Goal: Information Seeking & Learning: Learn about a topic

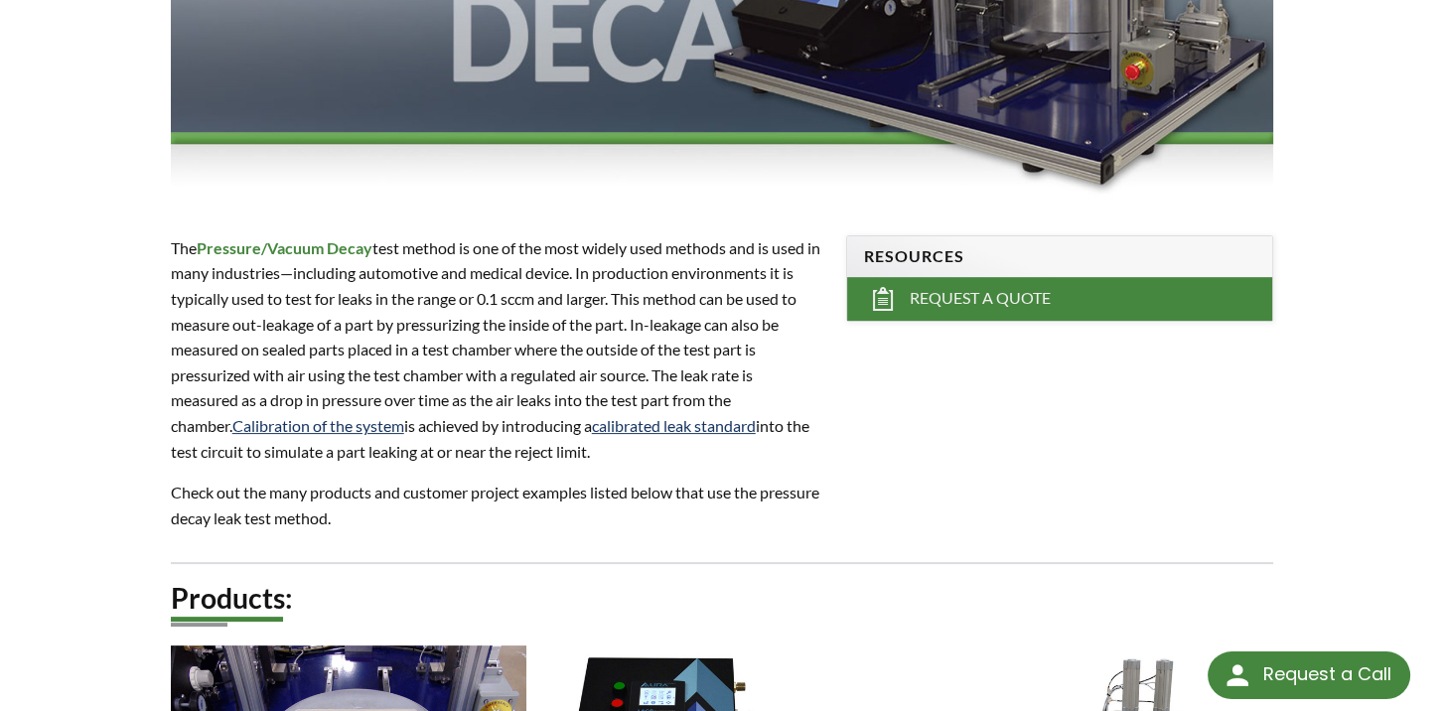
scroll to position [497, 0]
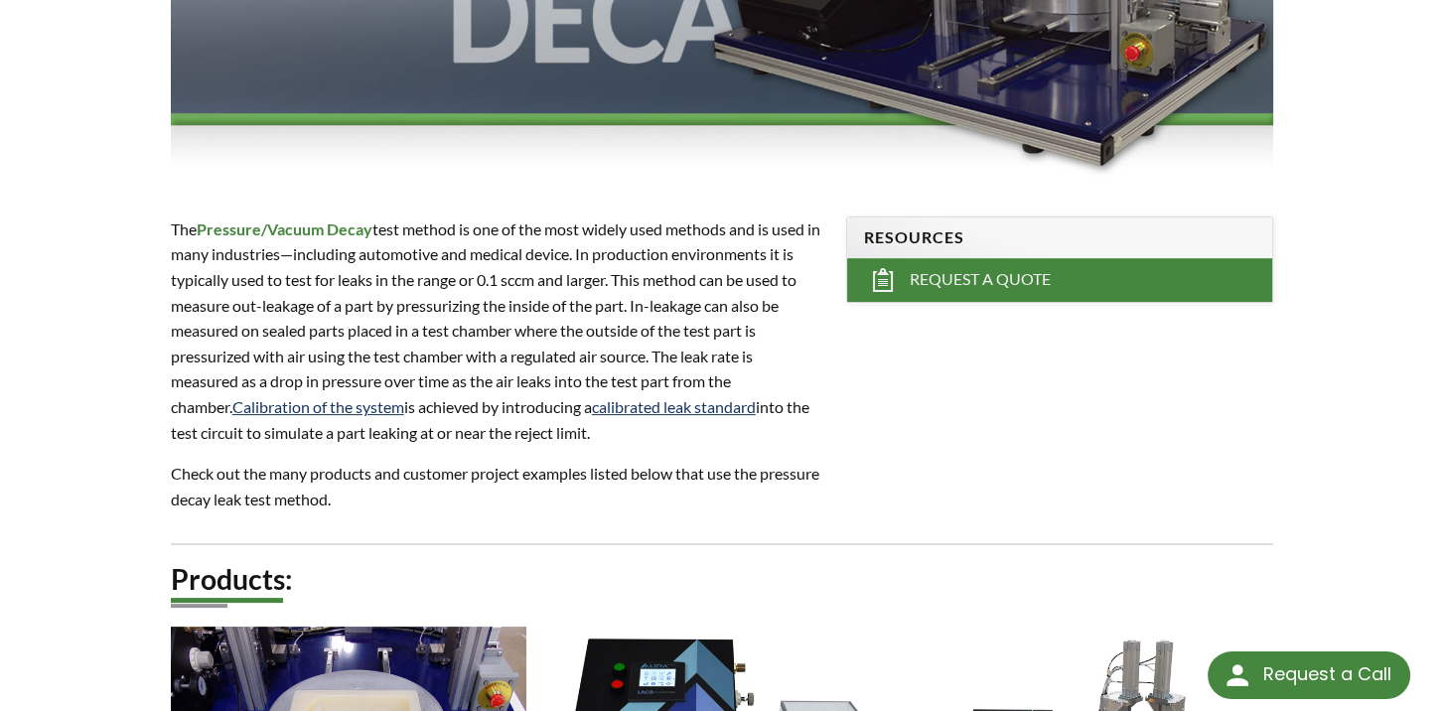
click at [590, 473] on p "Check out the many products and customer project examples listed below that use…" at bounding box center [497, 486] width 653 height 51
click at [595, 474] on p "Check out the many products and customer project examples listed below that use…" at bounding box center [497, 486] width 653 height 51
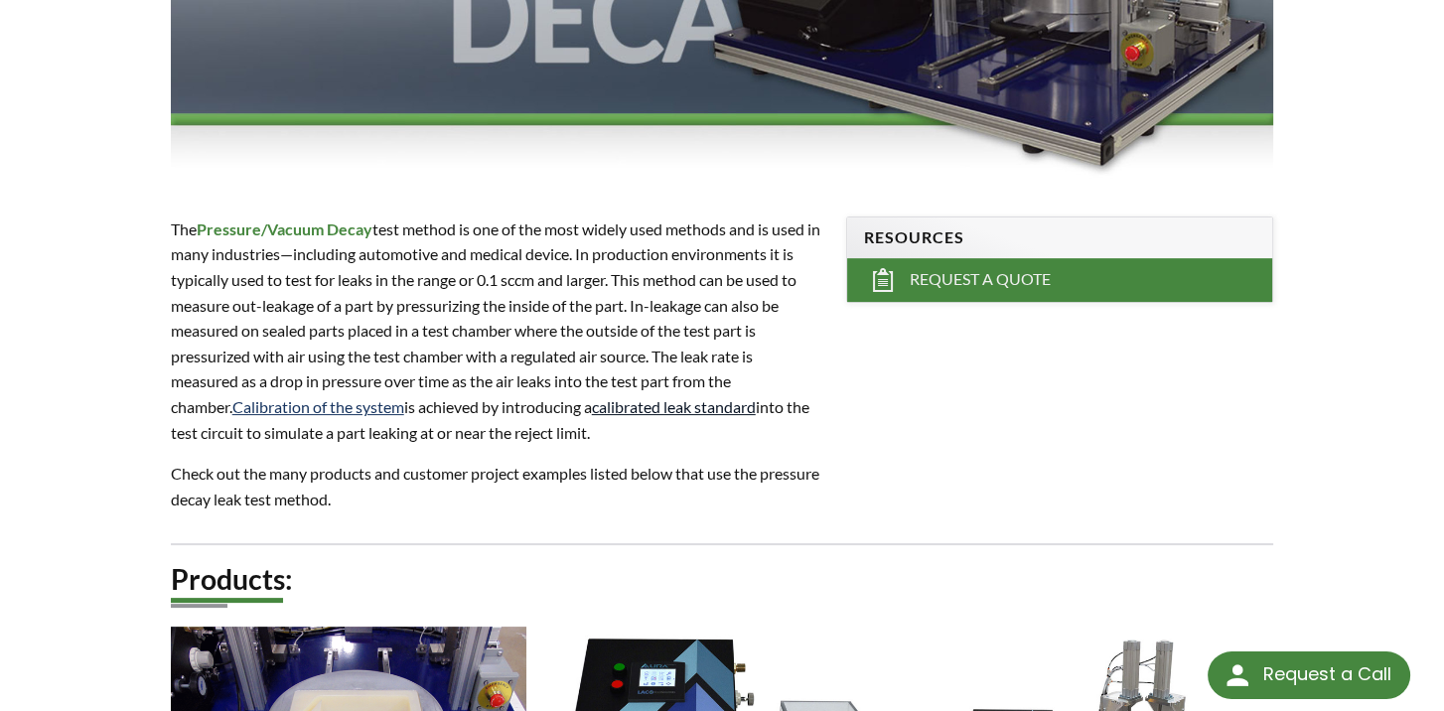
click at [608, 409] on link "calibrated leak standard" at bounding box center [674, 406] width 164 height 19
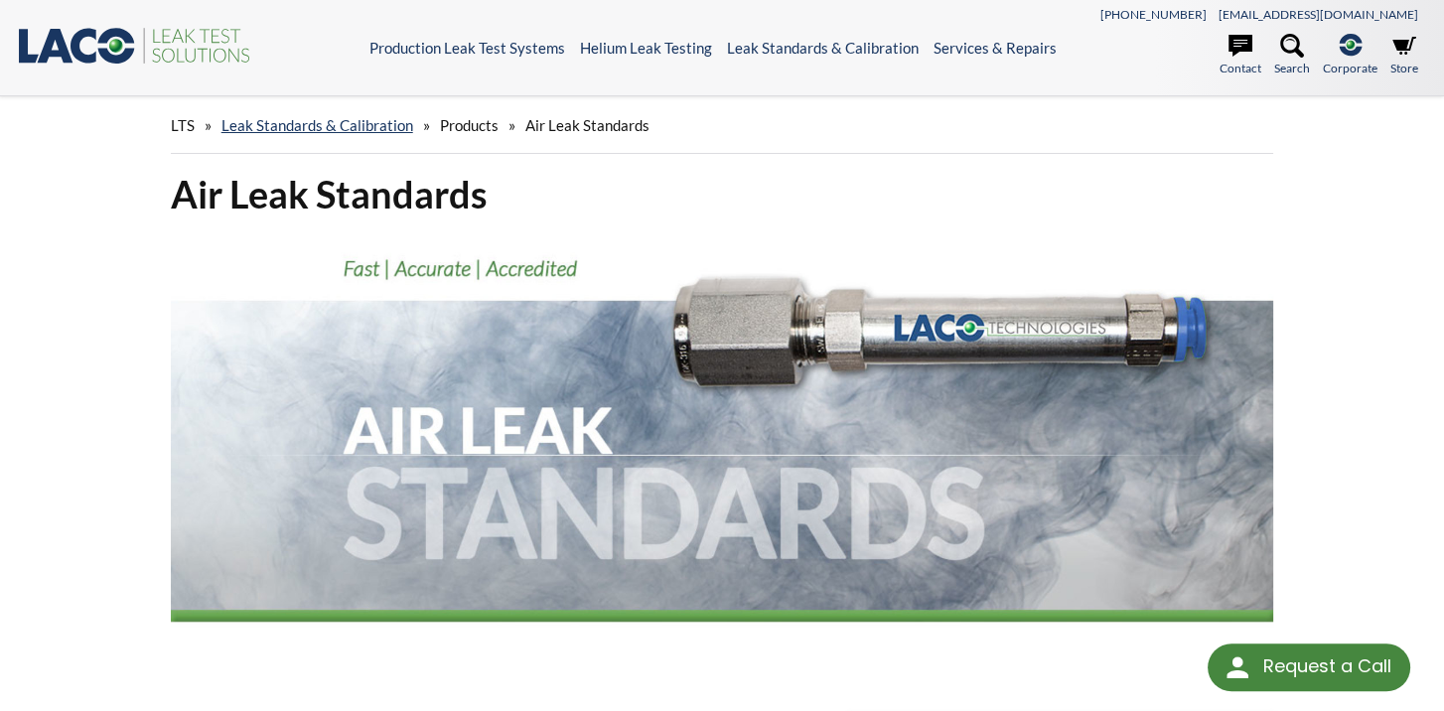
select select "Language Translate Widget"
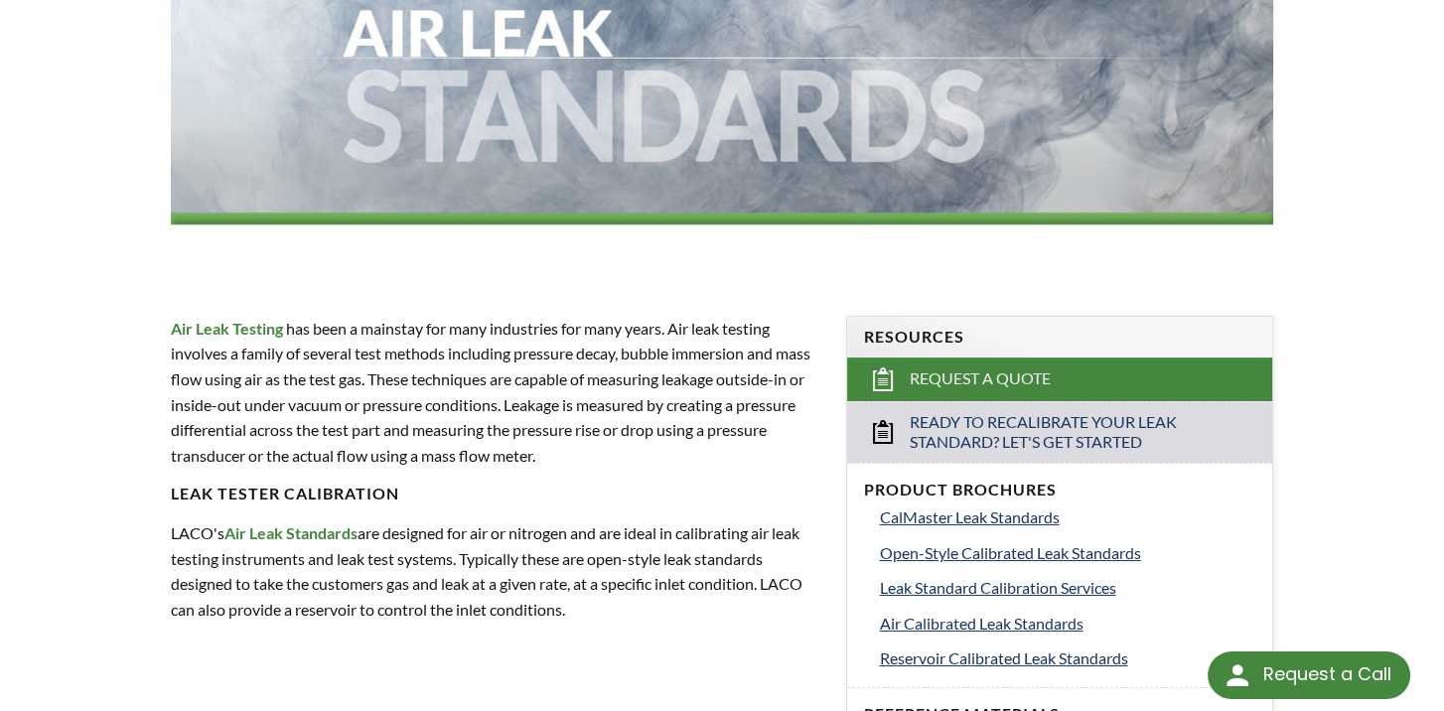
scroll to position [497, 0]
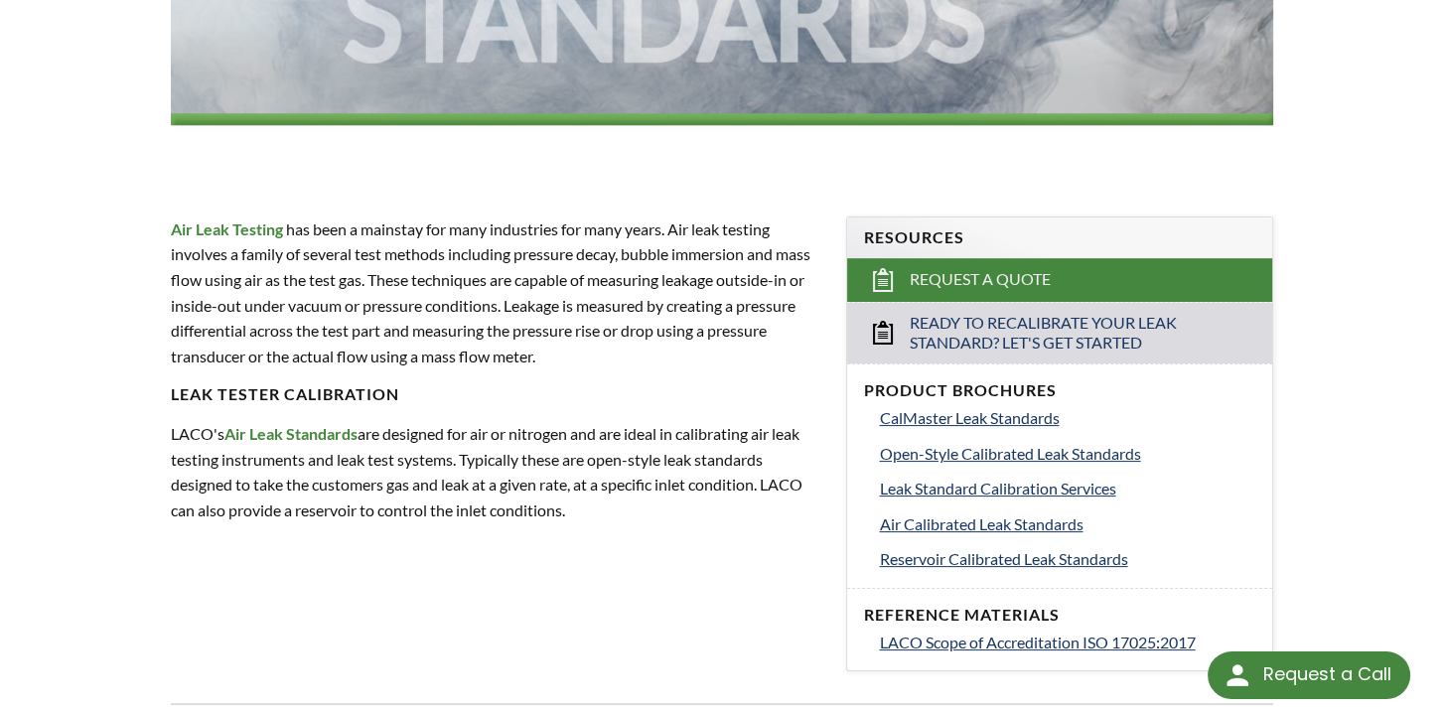
click at [49, 421] on div "LTS » Leak Standards & Calibration » Products » Air Leak Standards Air Leak Sta…" at bounding box center [722, 325] width 1444 height 1451
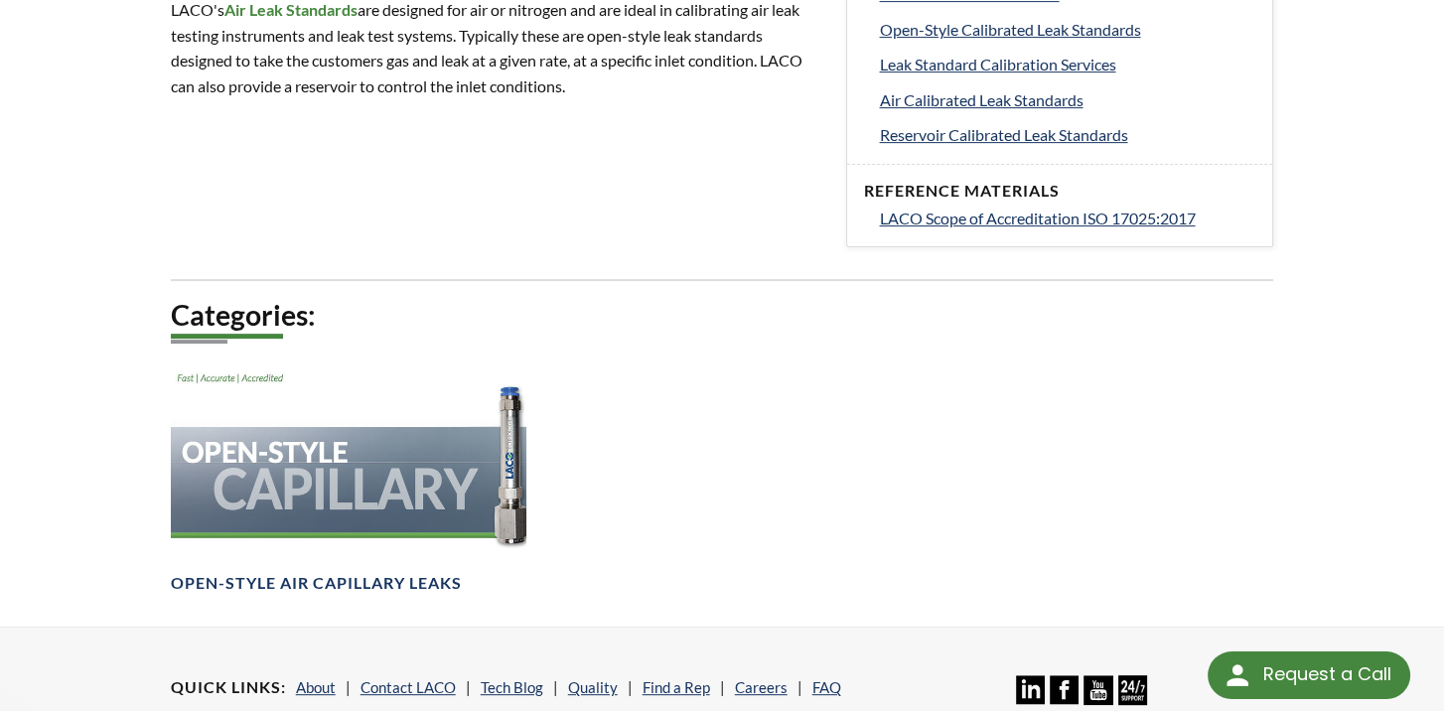
scroll to position [694, 0]
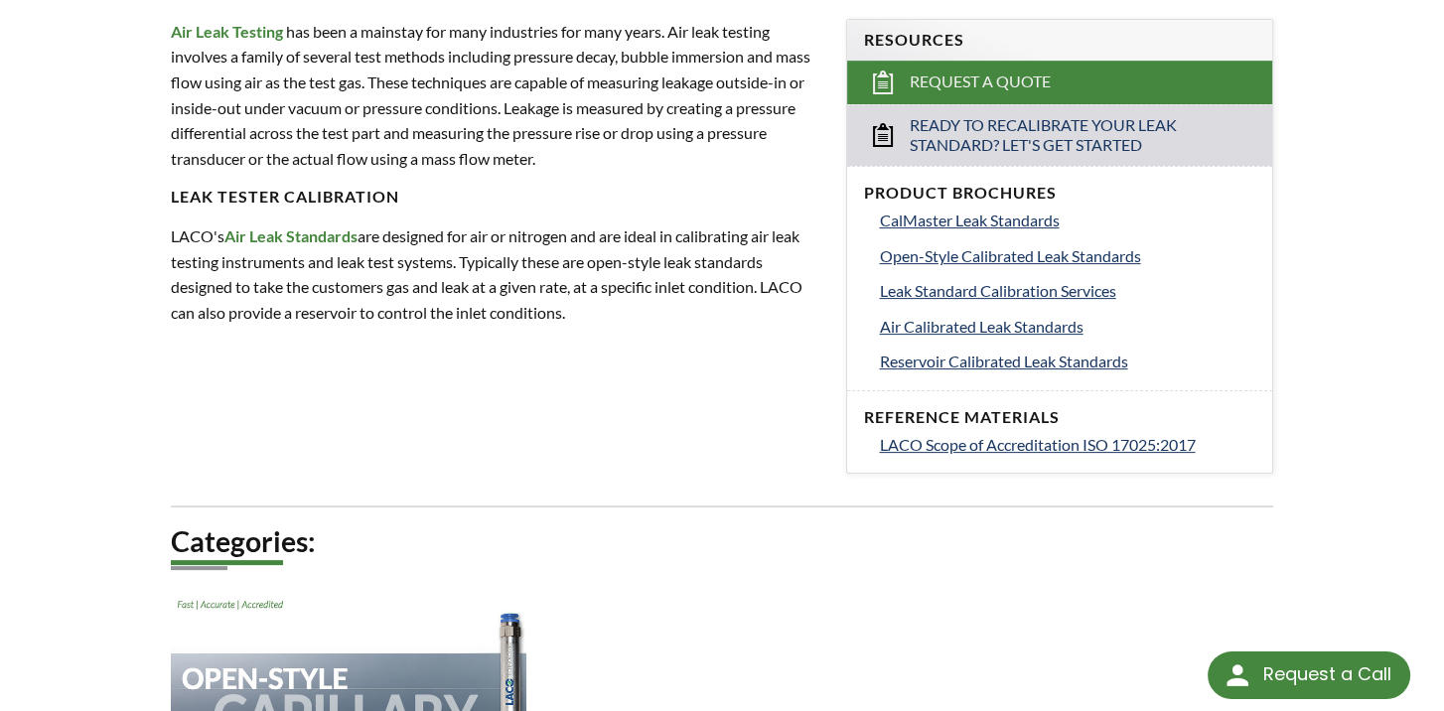
click at [278, 234] on strong "Air Leak Standards" at bounding box center [290, 235] width 133 height 19
drag, startPoint x: 905, startPoint y: 296, endPoint x: 1057, endPoint y: 288, distance: 152.2
click at [1057, 288] on div "Product Brochures CalMaster Leak Standards Open-Style Calibrated Leak Standards…" at bounding box center [1059, 278] width 425 height 224
drag, startPoint x: 1057, startPoint y: 288, endPoint x: 1044, endPoint y: 291, distance: 13.3
click at [1044, 291] on span "Leak Standard Calibration Services" at bounding box center [997, 290] width 236 height 19
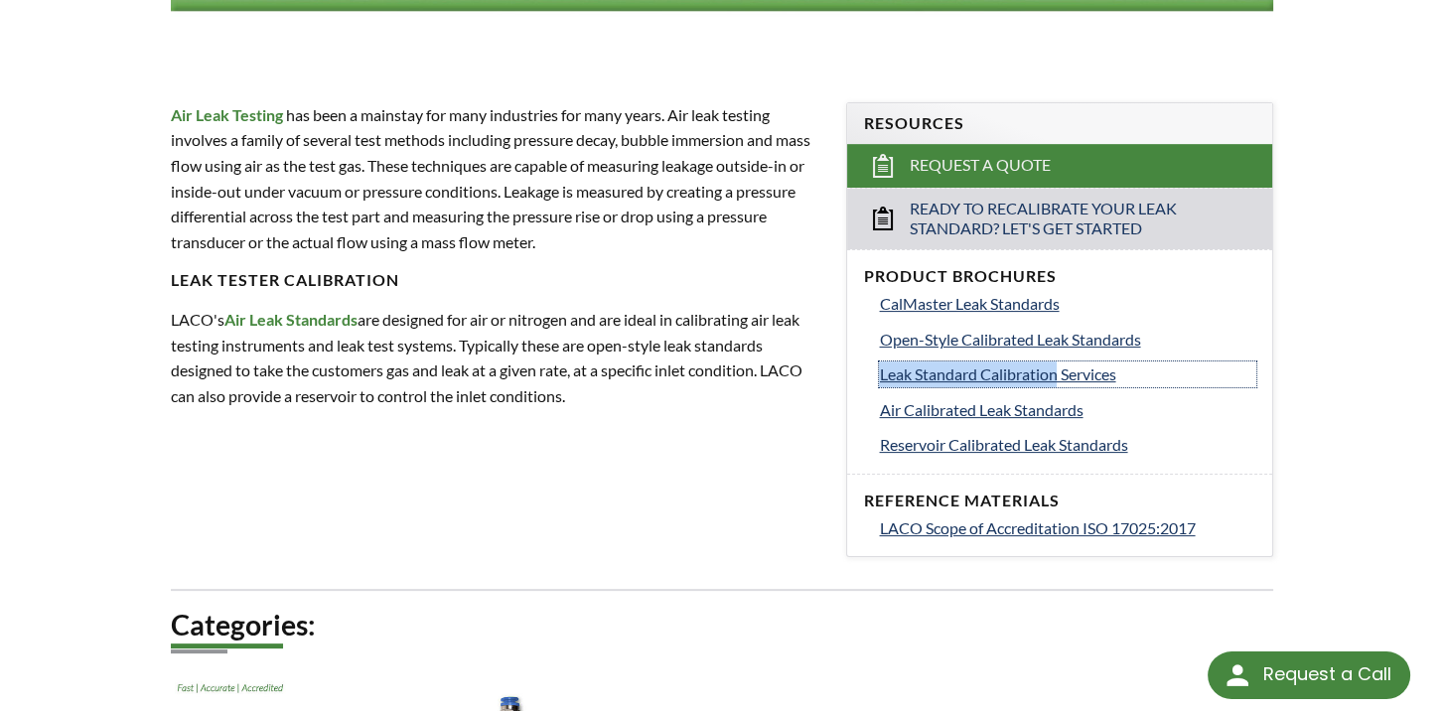
scroll to position [496, 0]
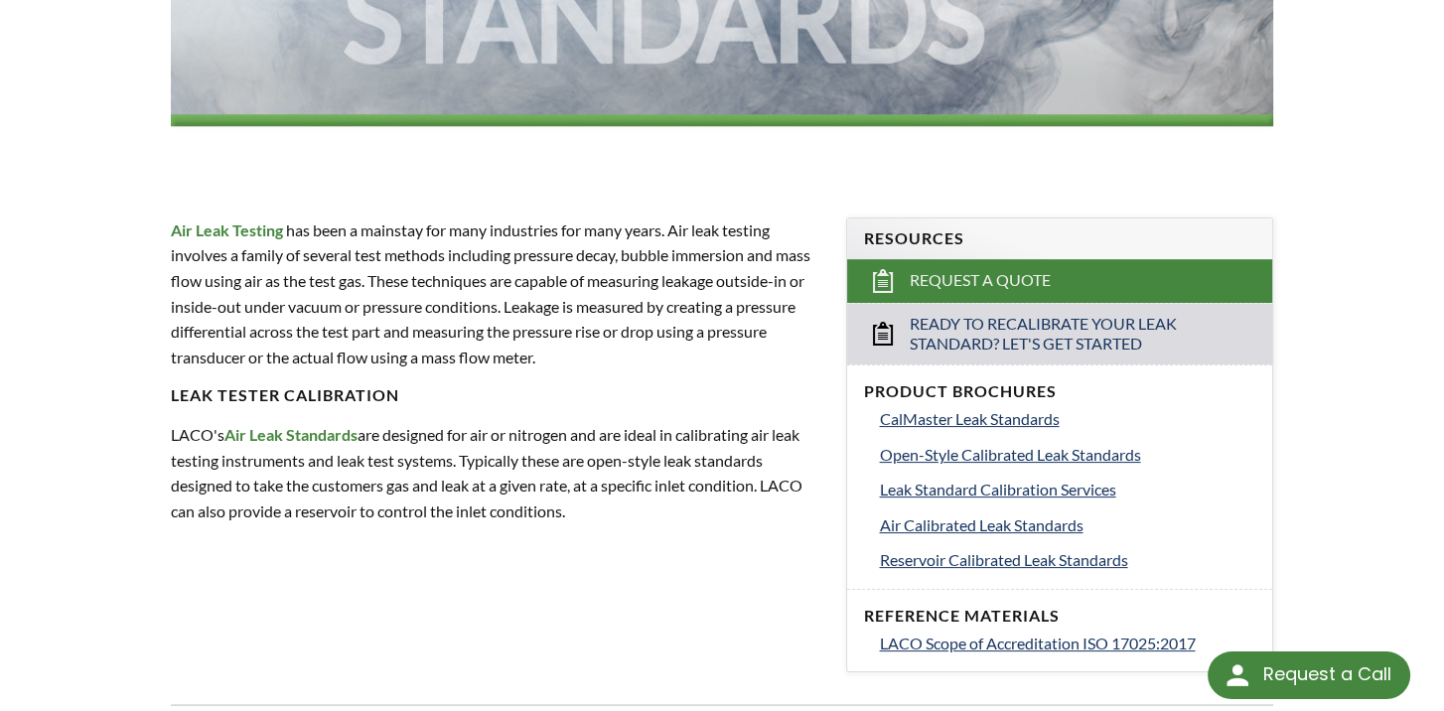
click at [776, 230] on p "Air Leak Testing has been a mainstay for many industries for many years. Air le…" at bounding box center [497, 294] width 653 height 153
click at [701, 362] on p "Air Leak Testing has been a mainstay for many industries for many years. Air le…" at bounding box center [497, 294] width 653 height 153
click at [700, 362] on p "Air Leak Testing has been a mainstay for many industries for many years. Air le…" at bounding box center [497, 294] width 653 height 153
click at [457, 488] on p "LACO's Air Leak Standards are designed for air or nitrogen and are ideal in cal…" at bounding box center [497, 472] width 653 height 101
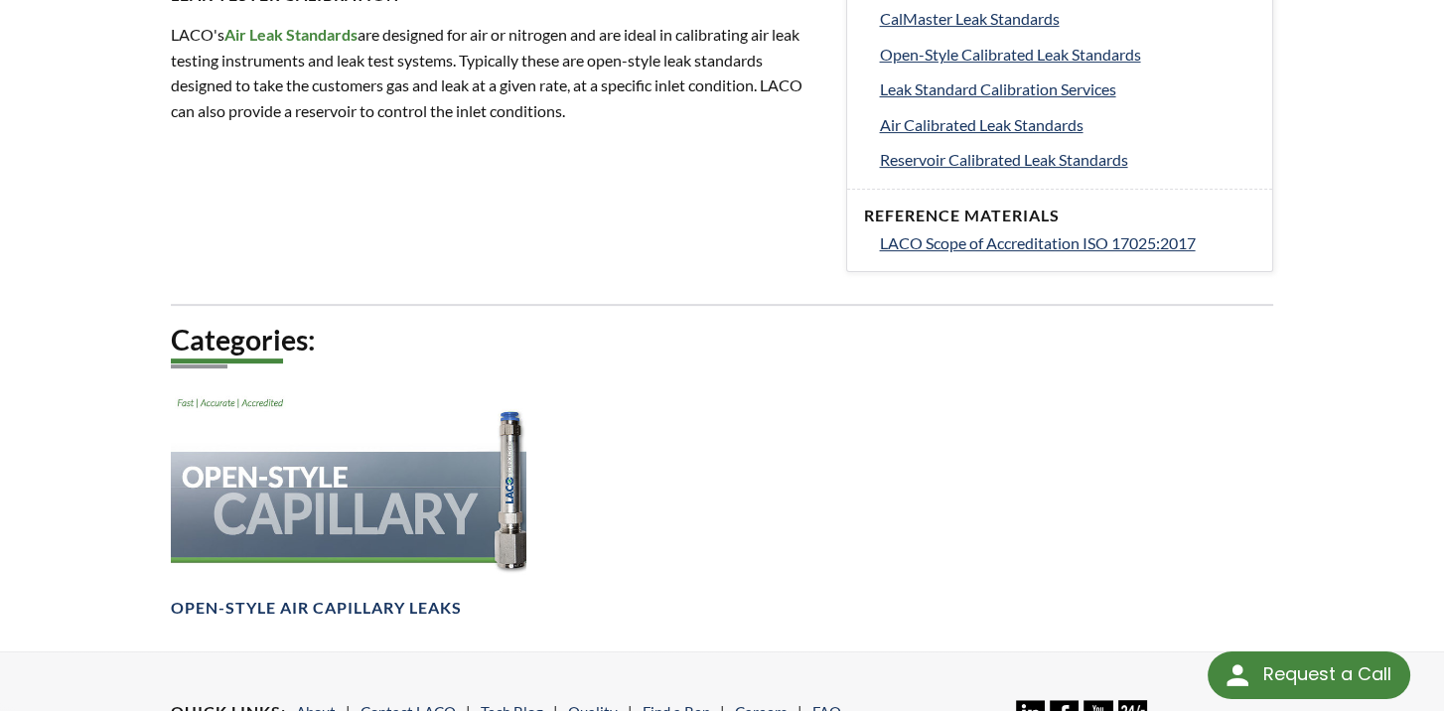
scroll to position [1092, 0]
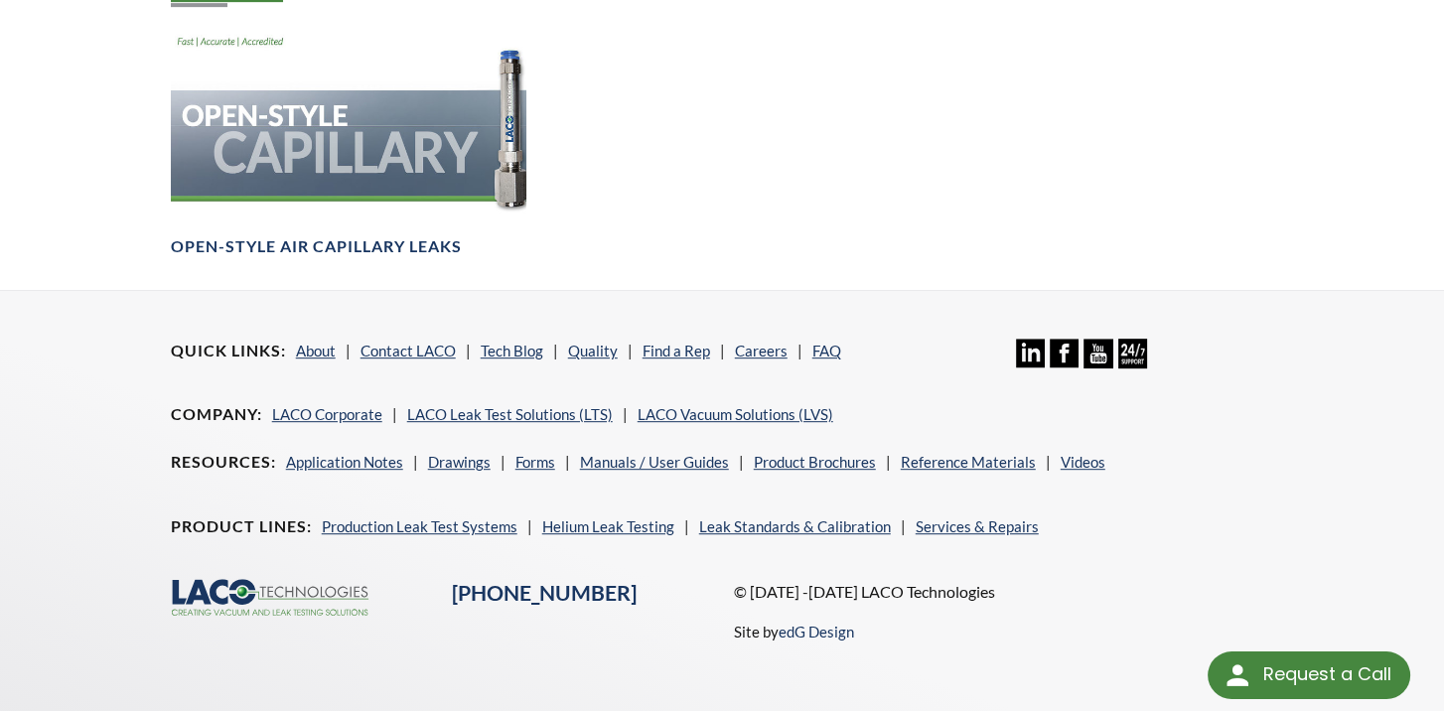
scroll to position [1263, 0]
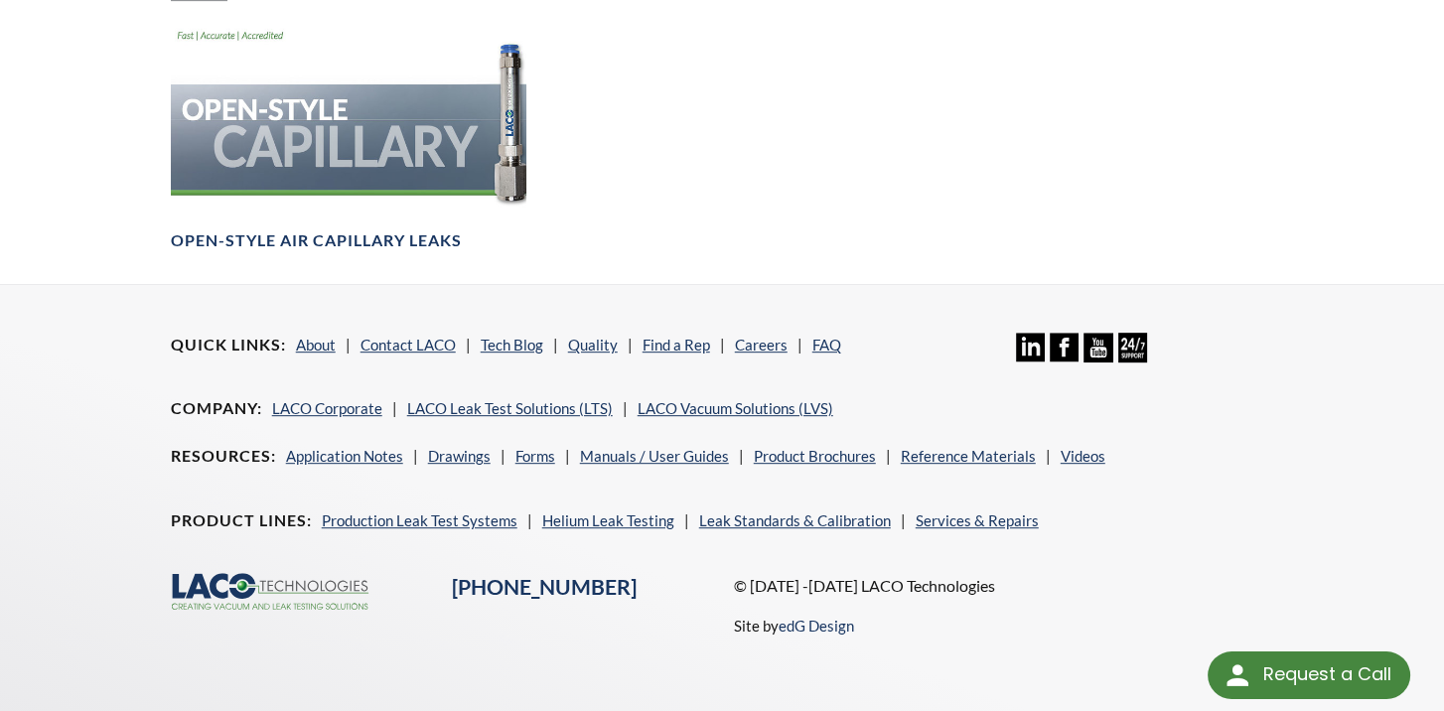
click at [31, 450] on footer "Quick Links About Contact LACO Tech Blog Quality Find a Rep Careers FAQ Linkedi…" at bounding box center [722, 500] width 1444 height 433
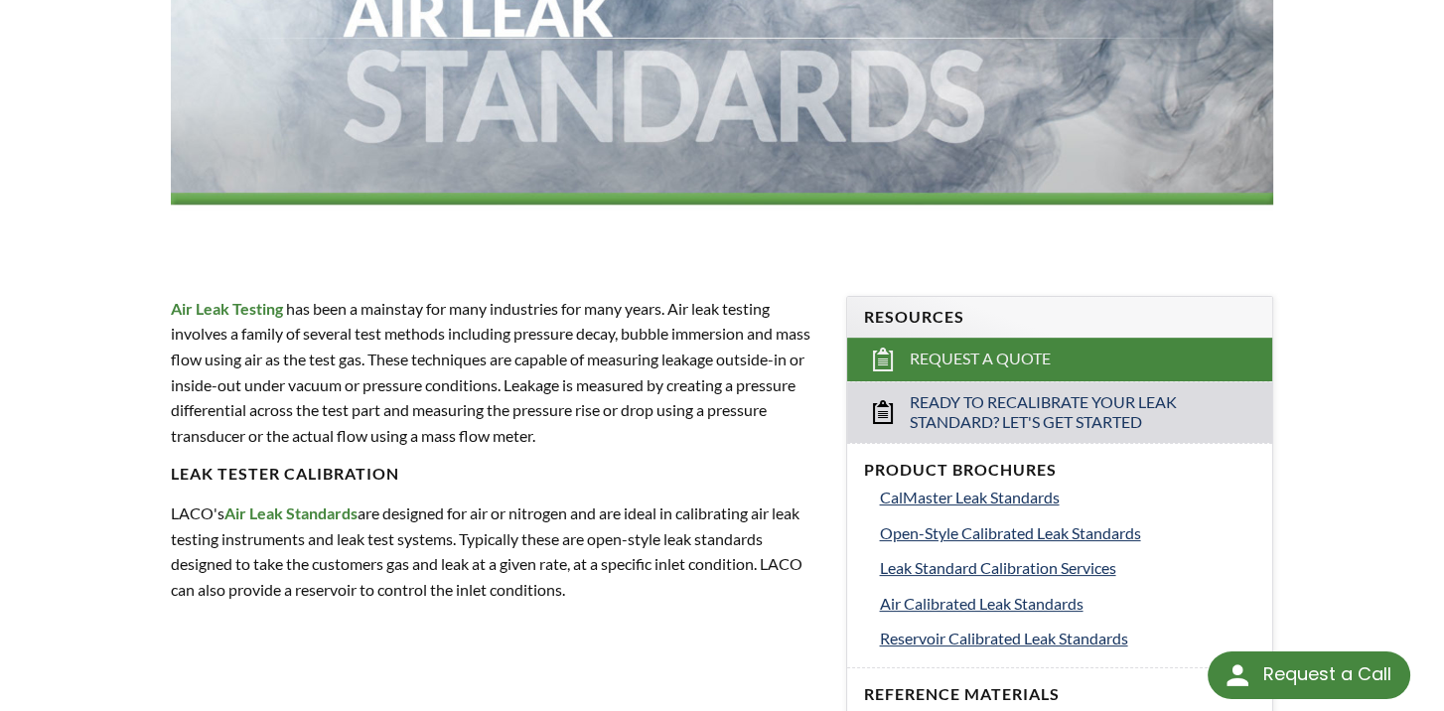
scroll to position [369, 0]
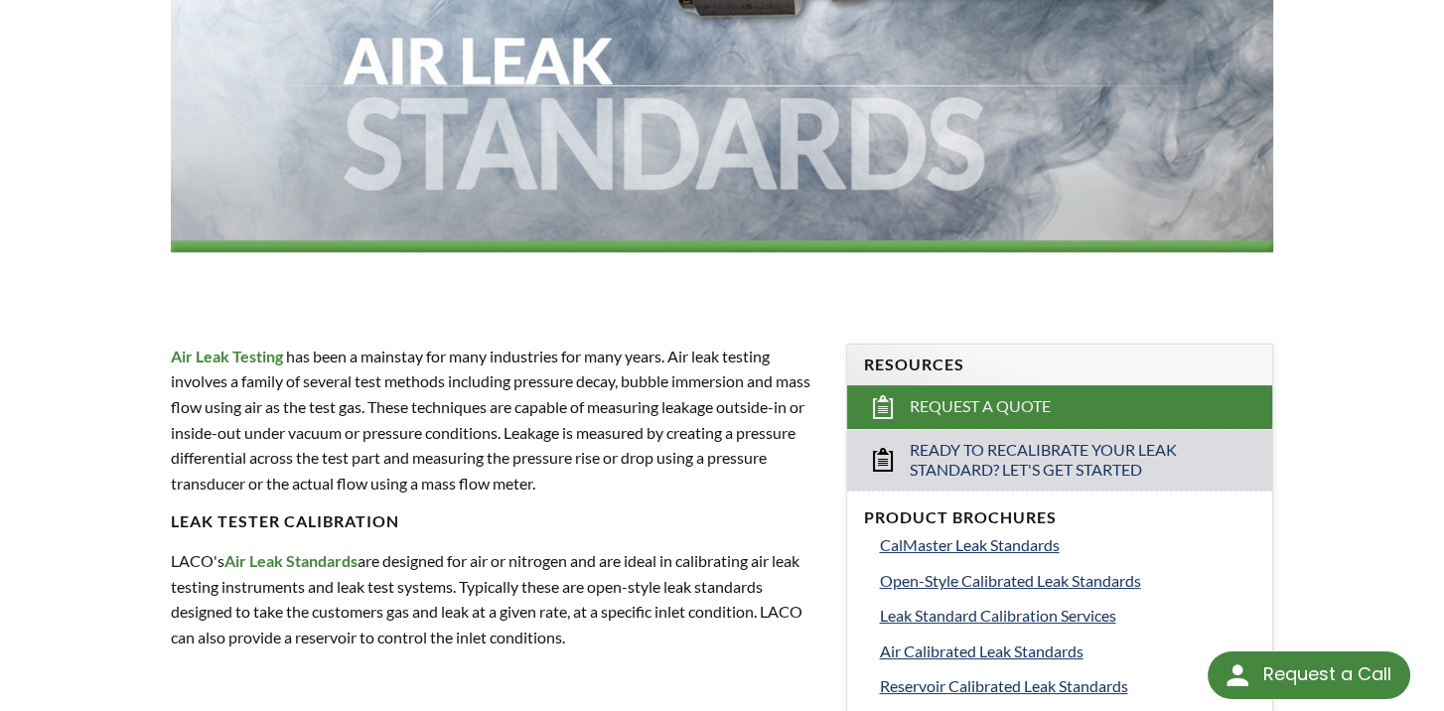
click at [503, 429] on p "Air Leak Testing has been a mainstay for many industries for many years. Air le…" at bounding box center [497, 420] width 653 height 153
click at [552, 483] on p "Air Leak Testing has been a mainstay for many industries for many years. Air le…" at bounding box center [497, 420] width 653 height 153
click at [541, 484] on p "Air Leak Testing has been a mainstay for many industries for many years. Air le…" at bounding box center [497, 420] width 653 height 153
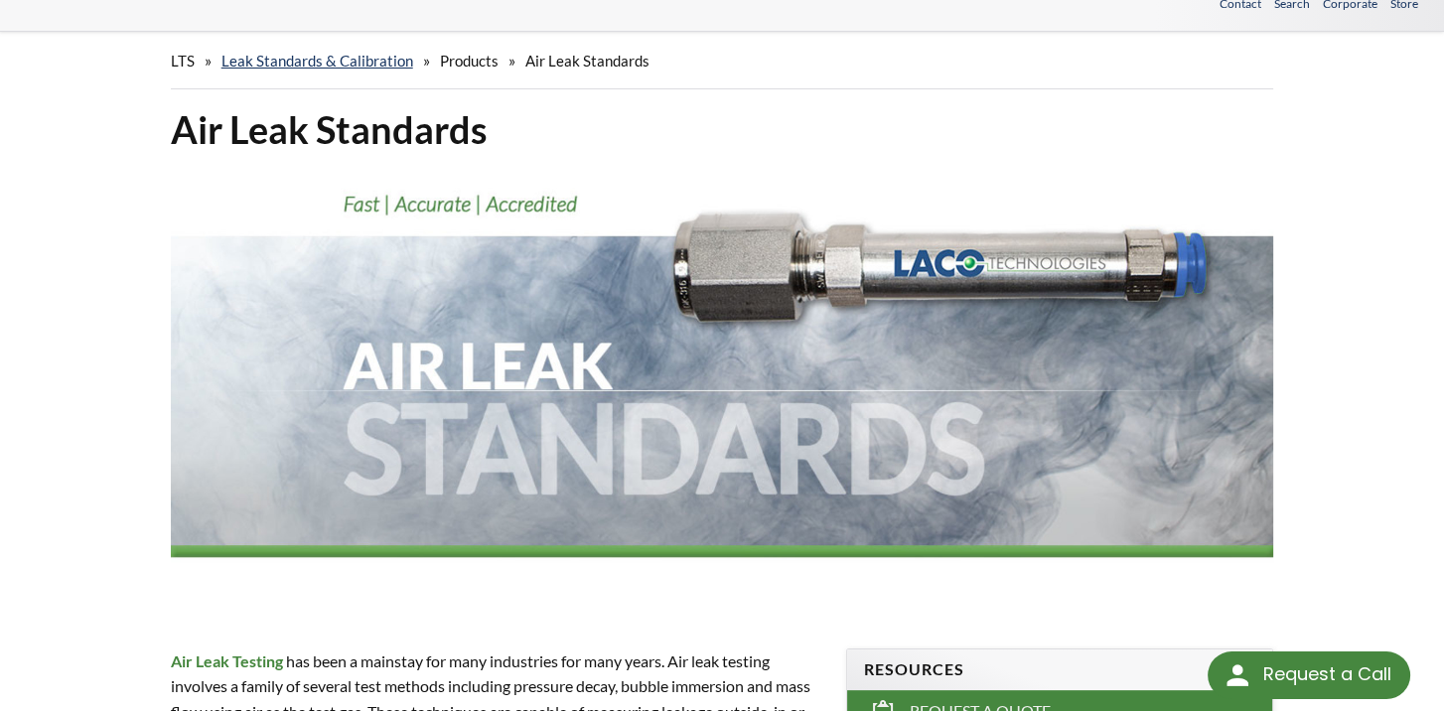
scroll to position [99, 0]
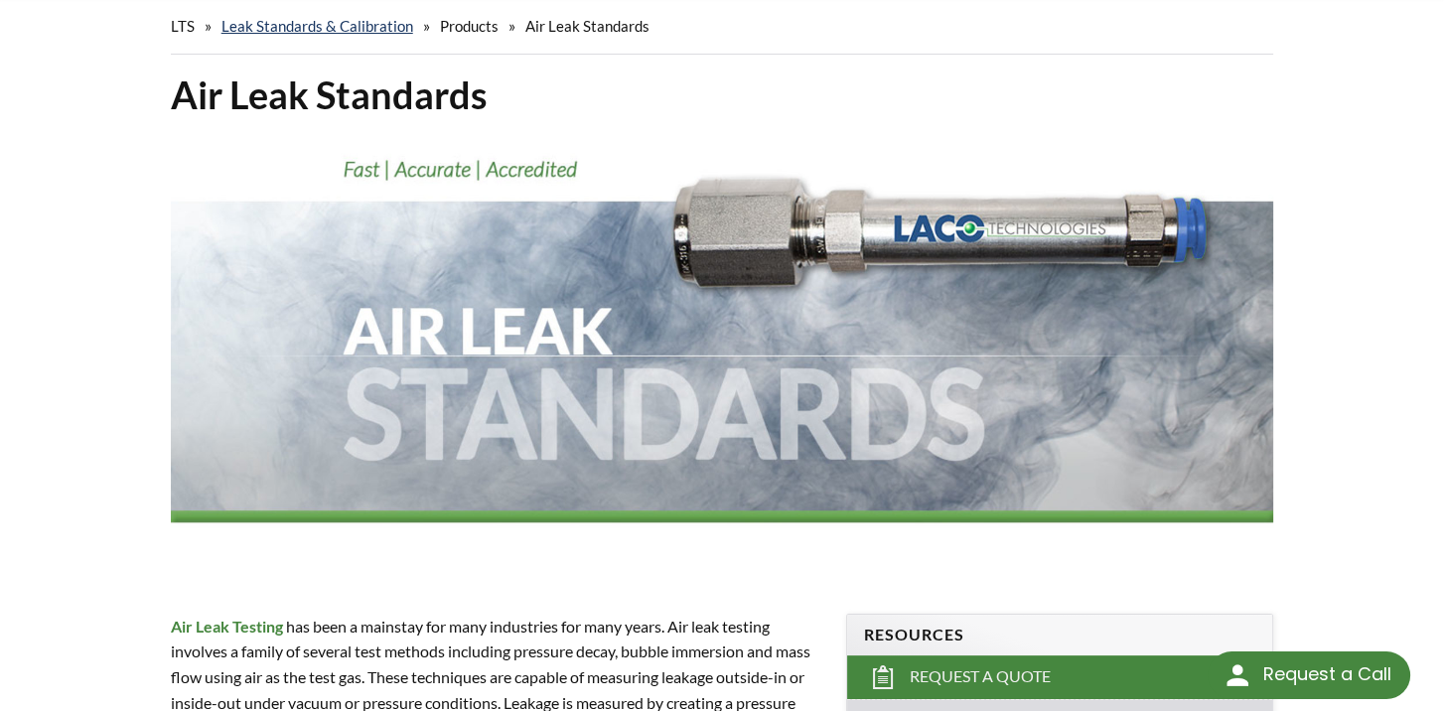
click at [50, 436] on div "LTS » Leak Standards & Calibration » Products » Air Leak Standards Air Leak Sta…" at bounding box center [722, 722] width 1444 height 1451
click at [39, 439] on div "LTS » Leak Standards & Calibration » Products » Air Leak Standards Air Leak Sta…" at bounding box center [722, 722] width 1444 height 1451
